Goal: Find specific page/section: Find specific page/section

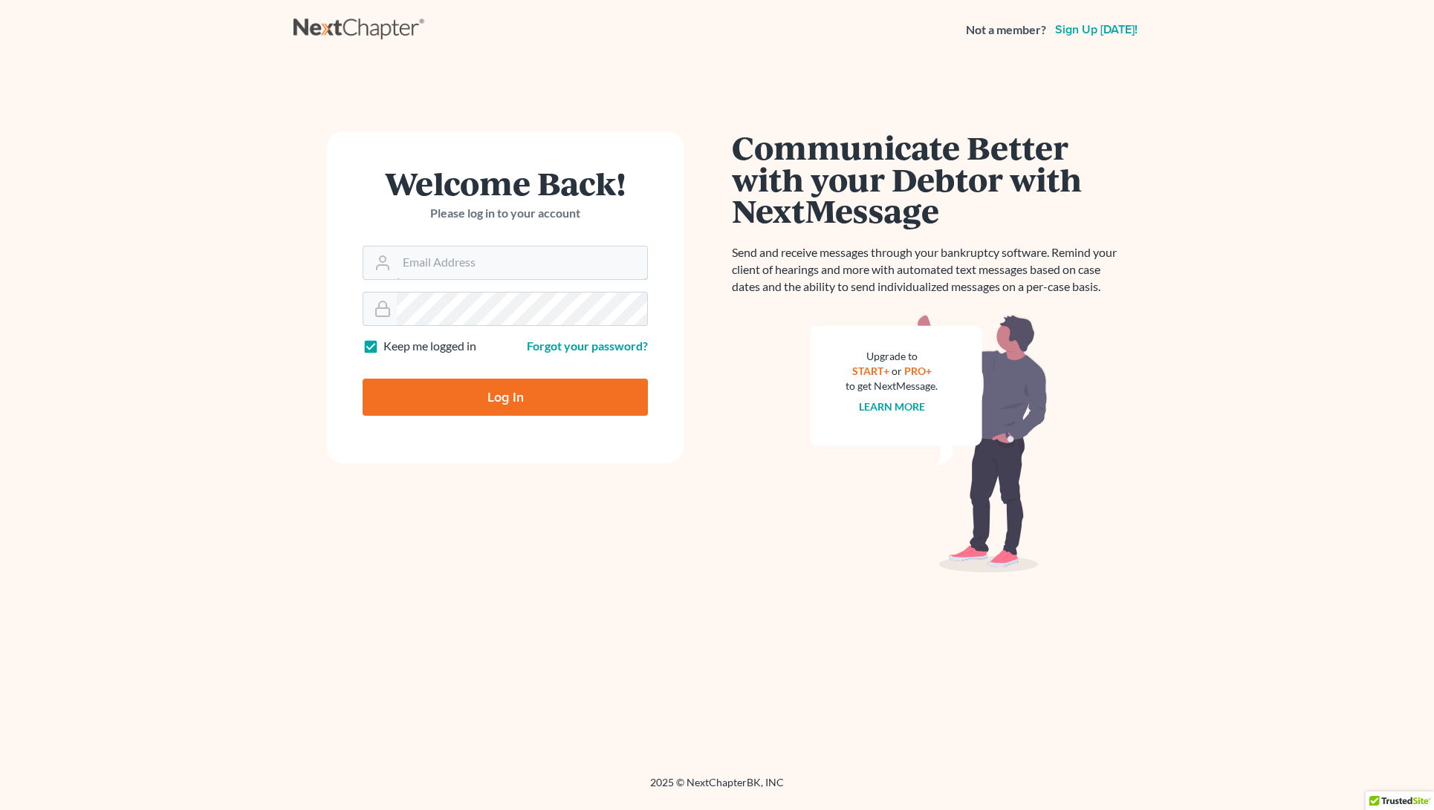
type input "[EMAIL_ADDRESS][DOMAIN_NAME]"
click at [495, 394] on input "Log In" at bounding box center [505, 397] width 285 height 37
type input "Thinking..."
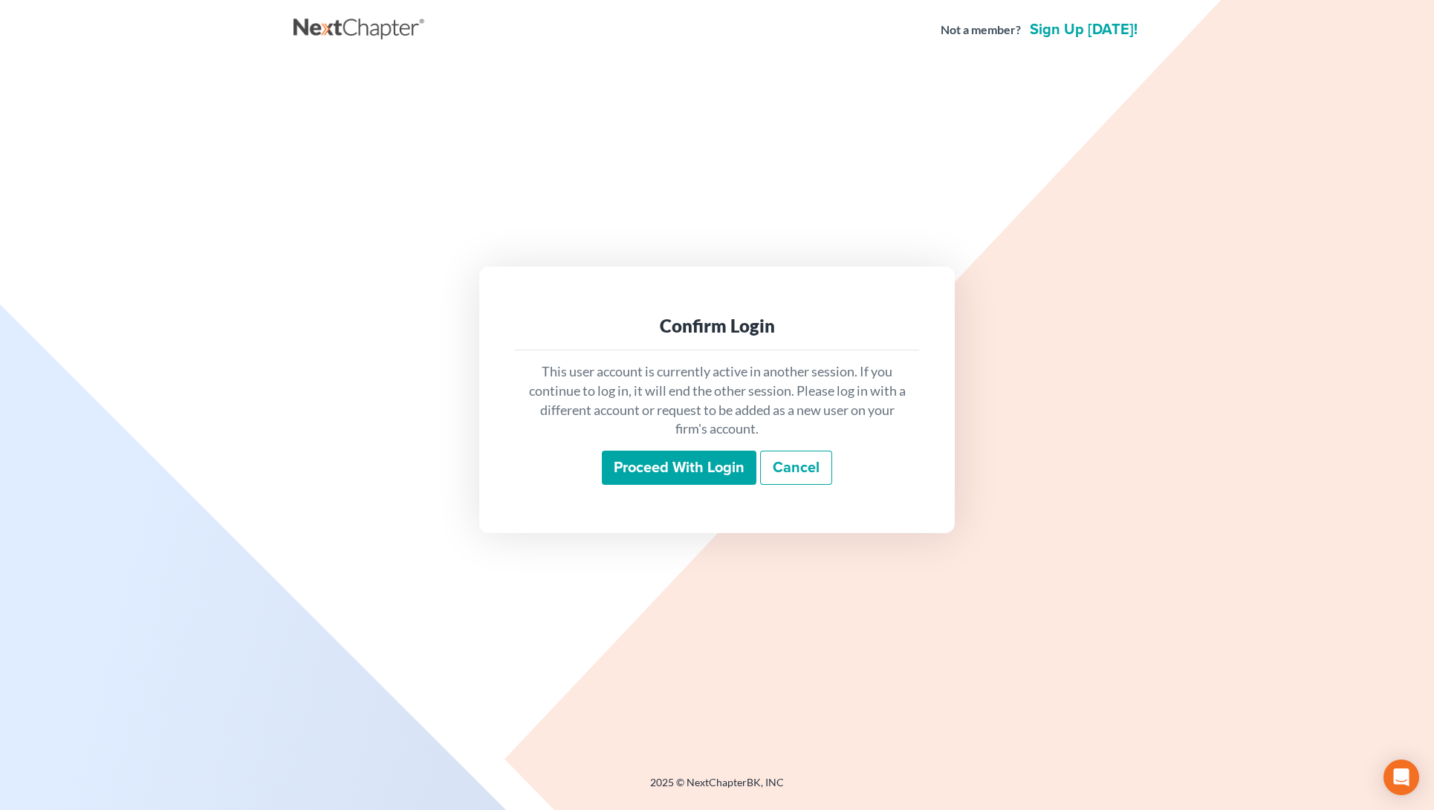
click at [699, 469] on input "Proceed with login" at bounding box center [679, 468] width 155 height 34
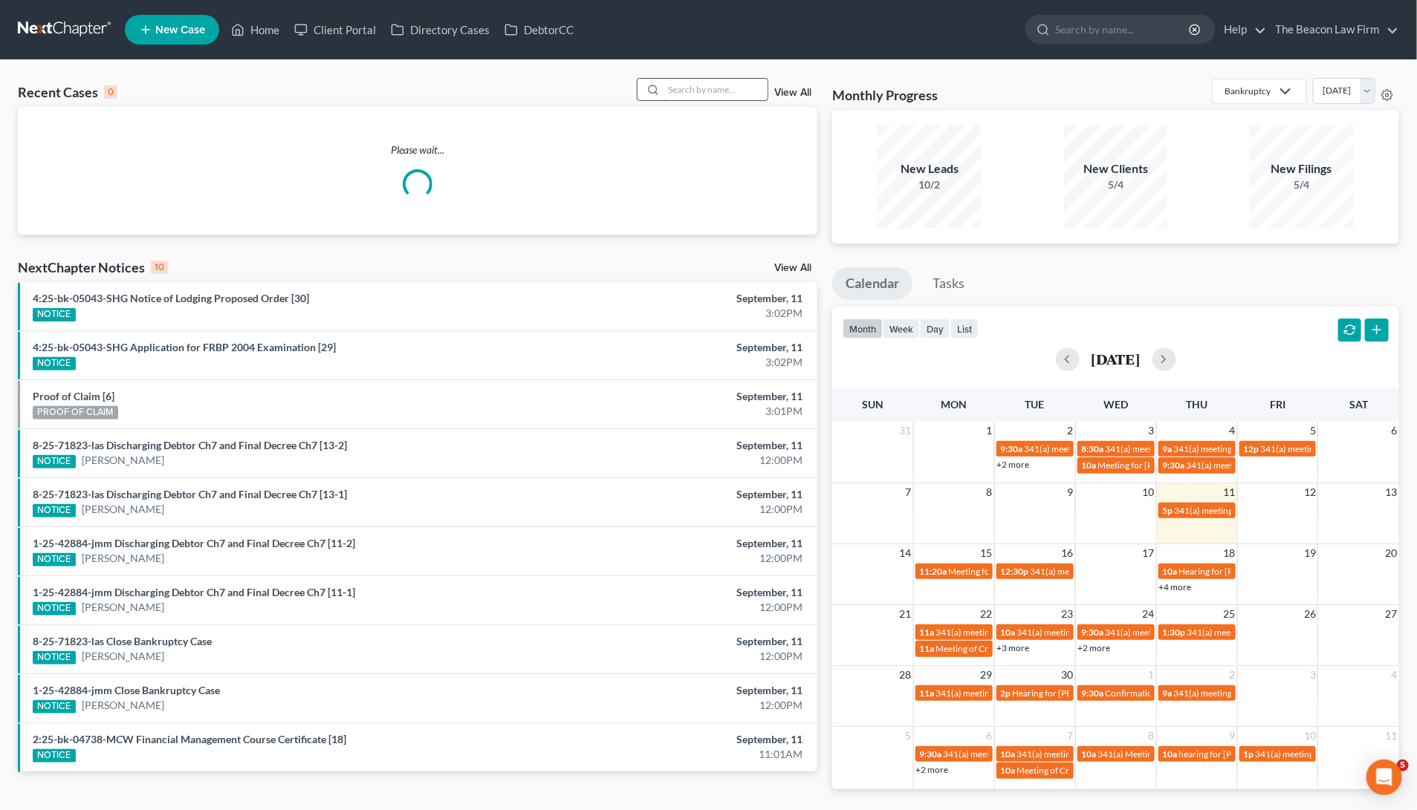
click at [685, 96] on input "search" at bounding box center [715, 90] width 104 height 22
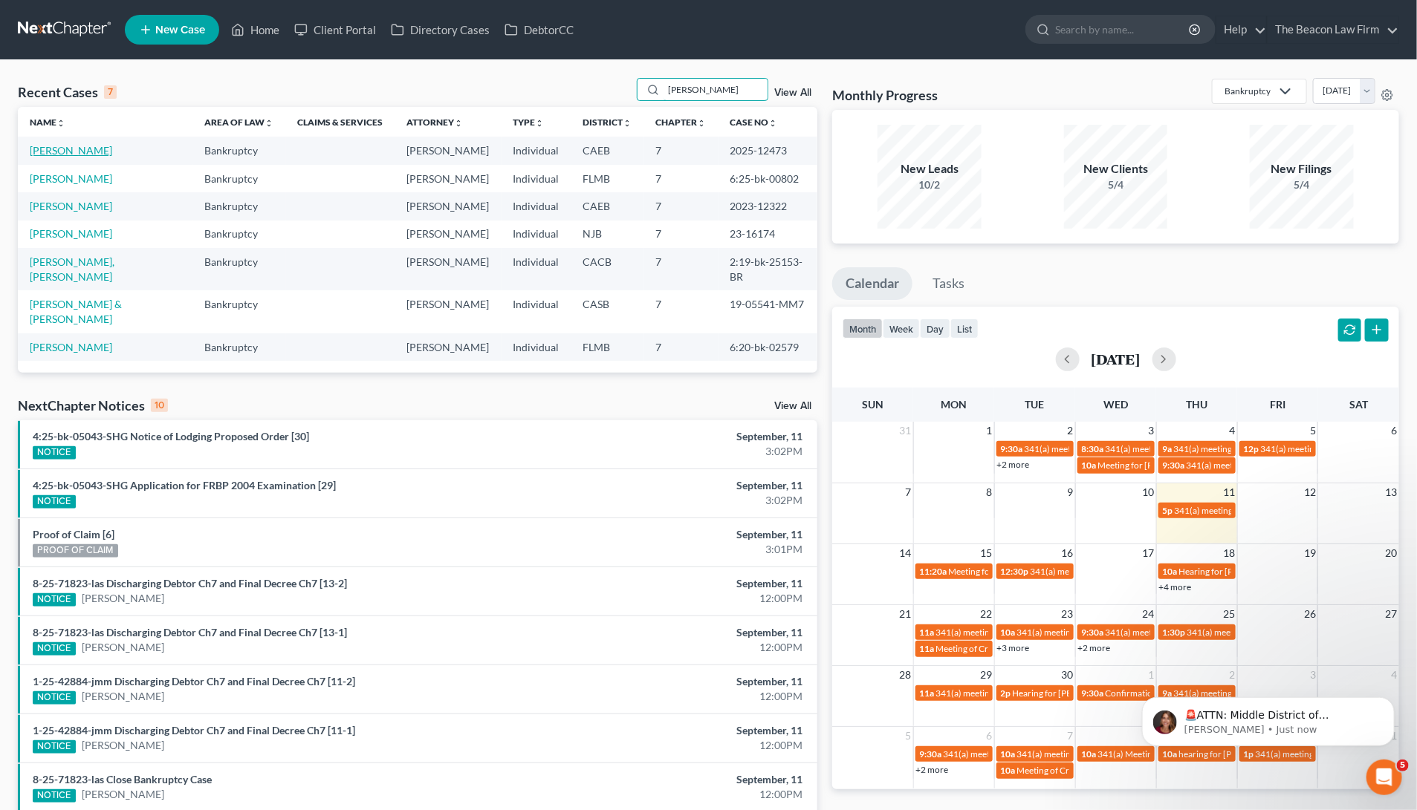
type input "gomez"
click at [66, 146] on link "Gomez, Michelle" at bounding box center [71, 150] width 82 height 13
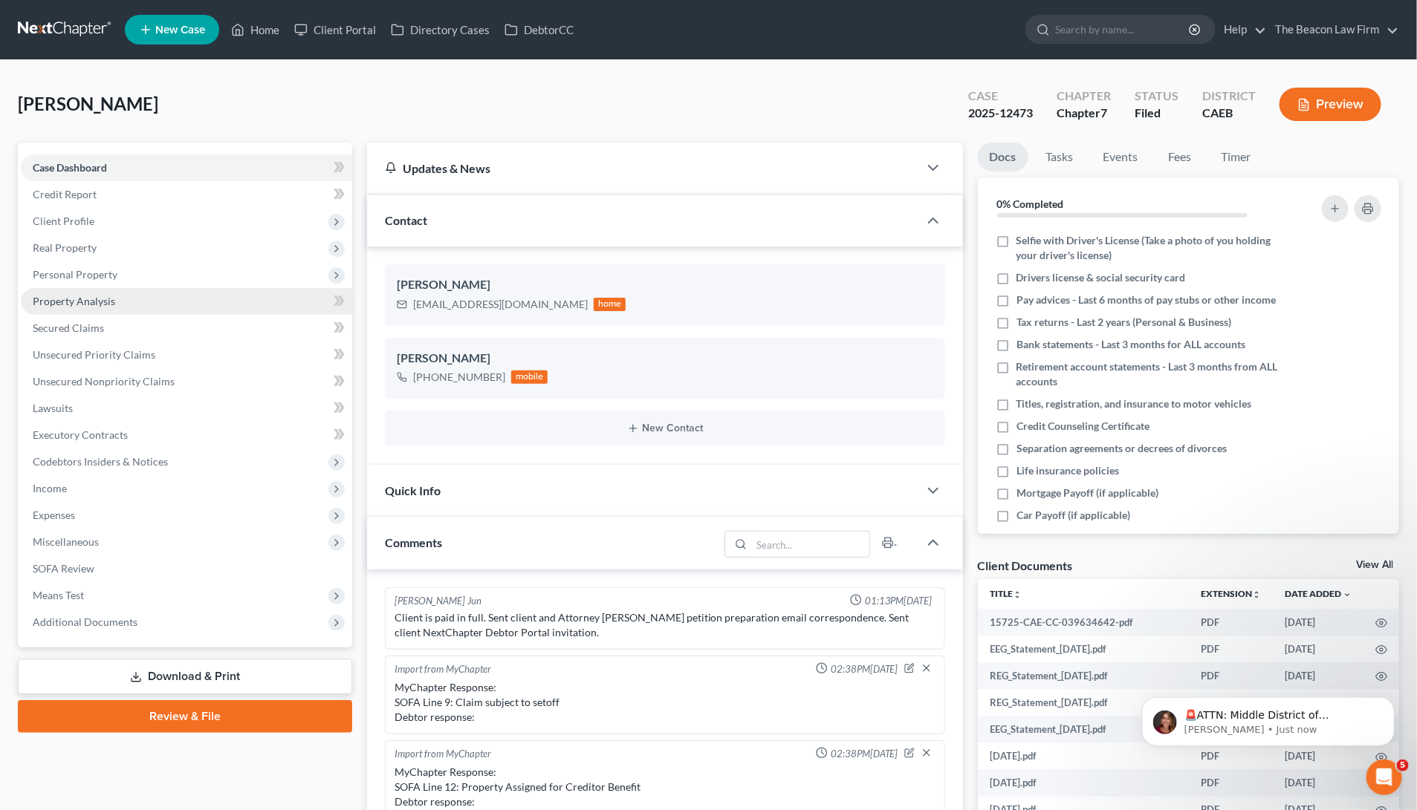
scroll to position [335, 0]
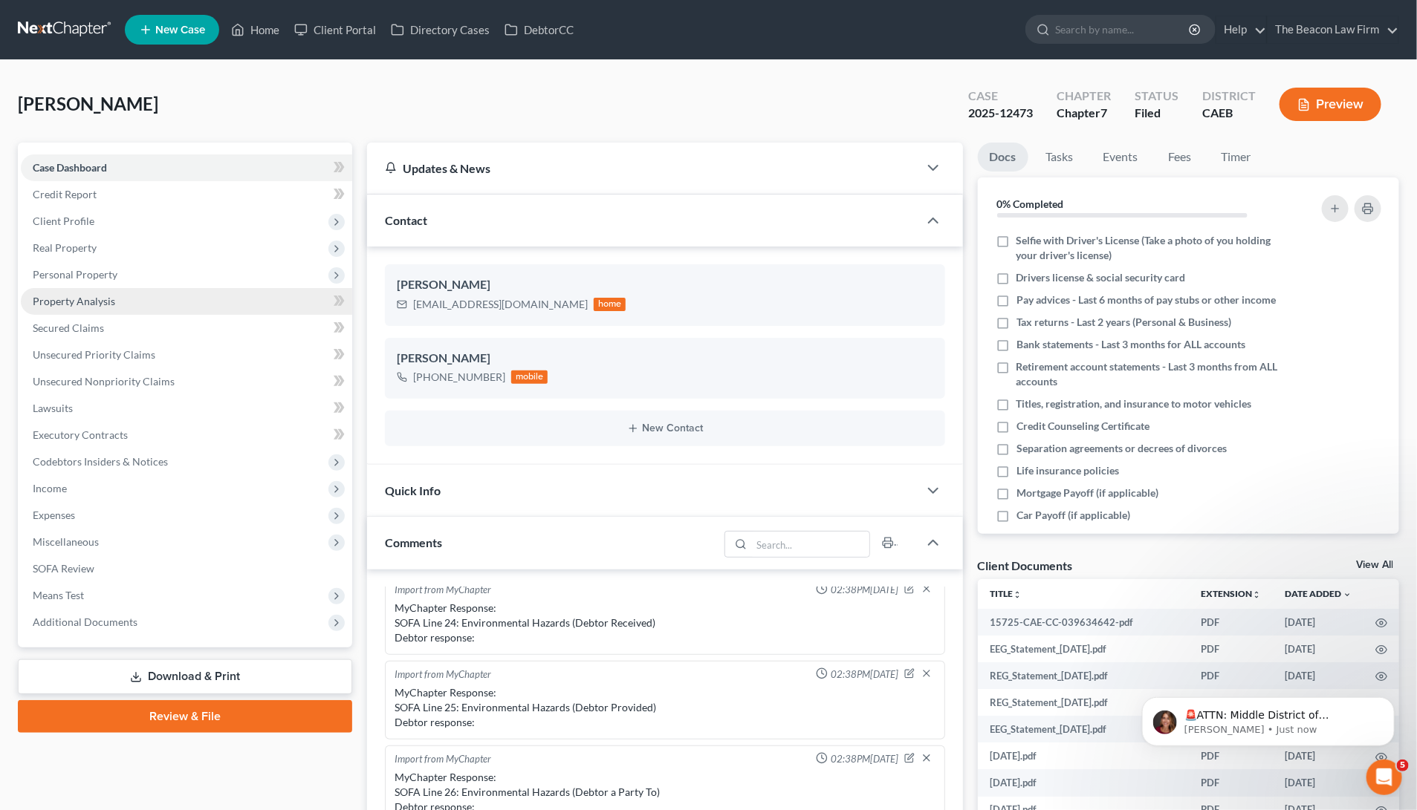
click at [100, 305] on span "Property Analysis" at bounding box center [74, 301] width 82 height 13
